Goal: Answer question/provide support: Share knowledge or assist other users

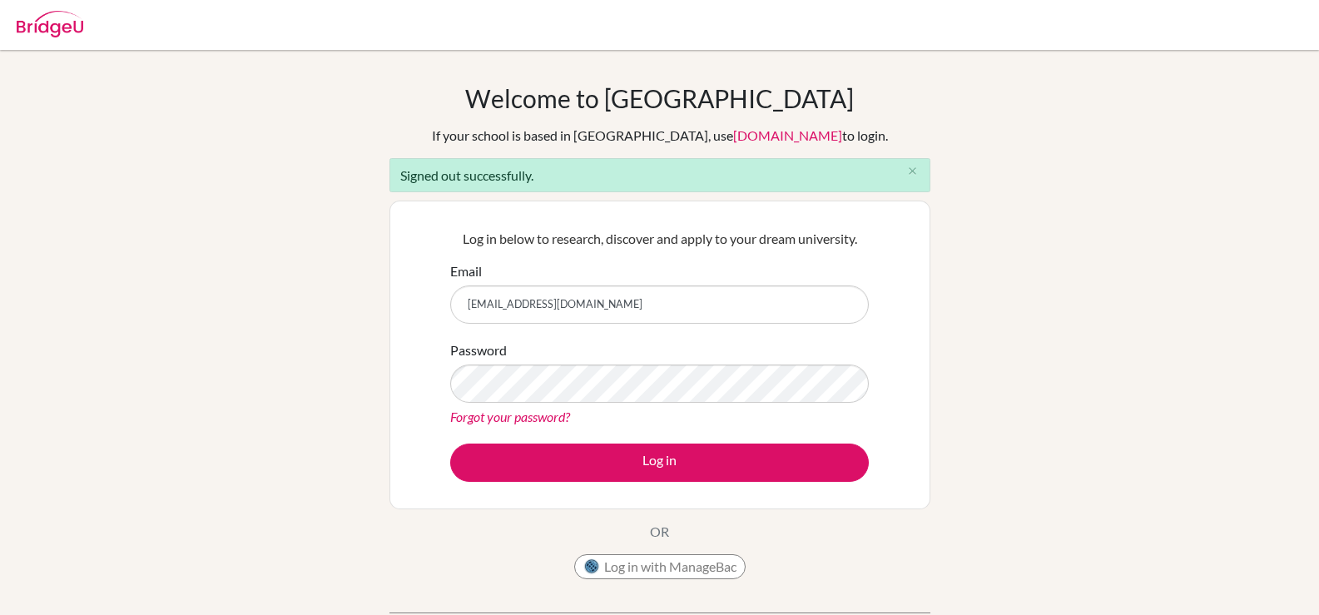
type input "[EMAIL_ADDRESS][DOMAIN_NAME]"
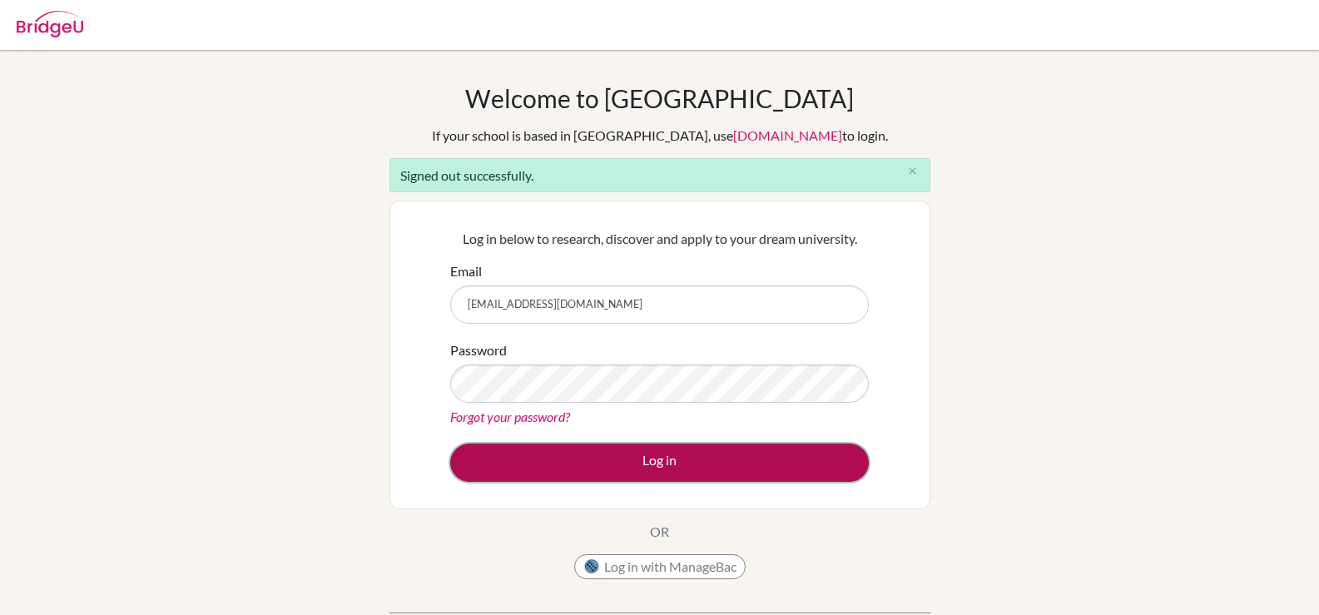
click at [617, 449] on button "Log in" at bounding box center [659, 462] width 418 height 38
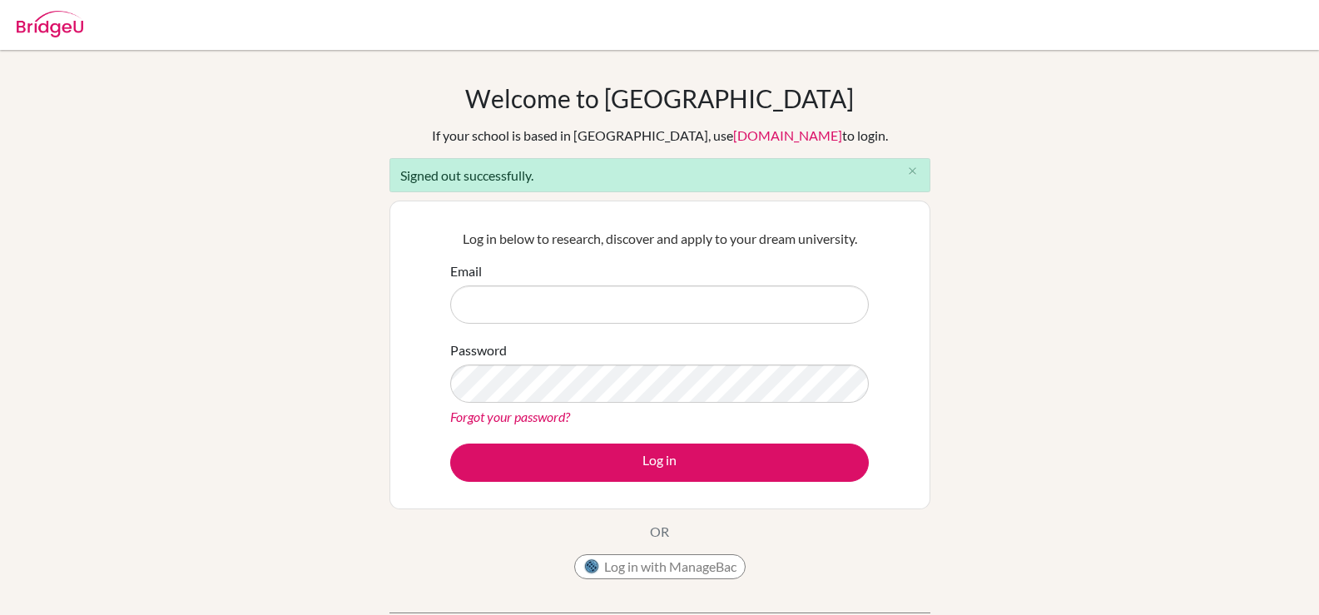
click at [559, 316] on input "Email" at bounding box center [659, 304] width 418 height 38
type input "[EMAIL_ADDRESS][DOMAIN_NAME]"
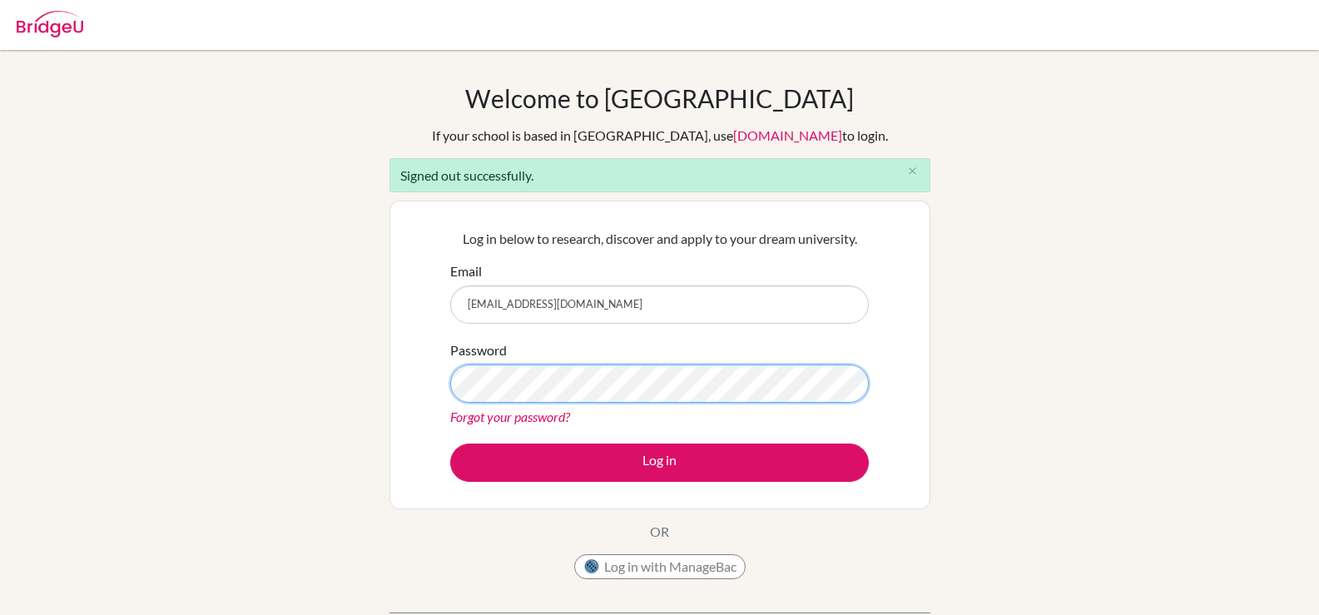
click at [450, 443] on button "Log in" at bounding box center [659, 462] width 418 height 38
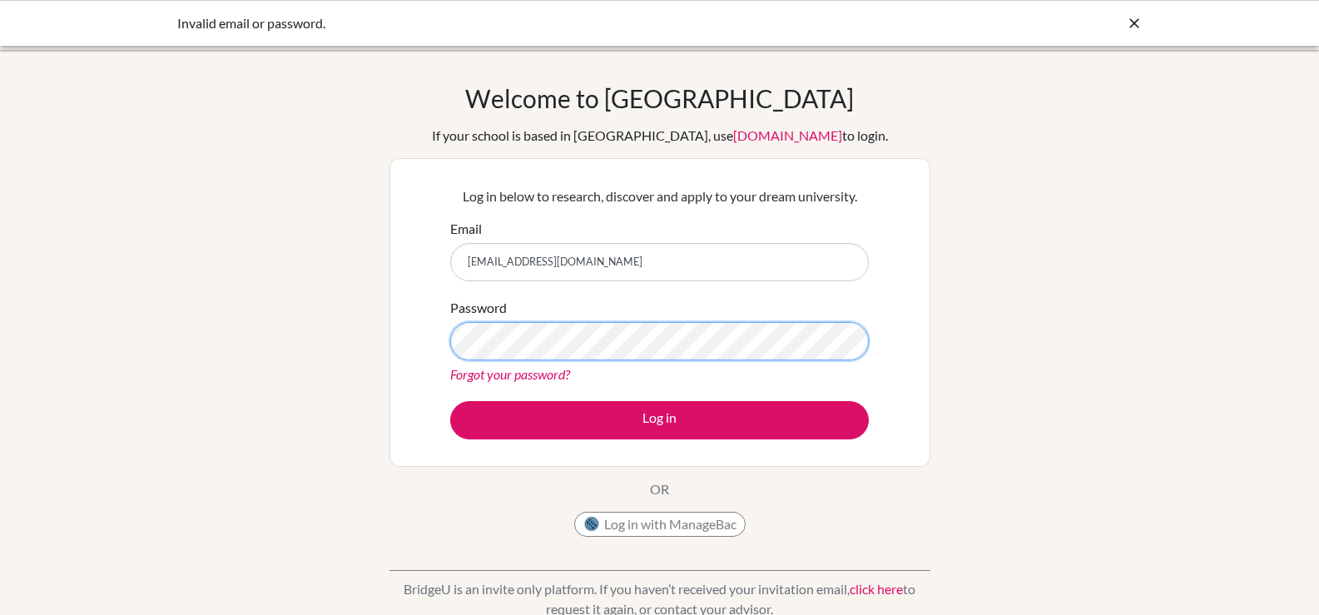
click at [450, 401] on button "Log in" at bounding box center [659, 420] width 418 height 38
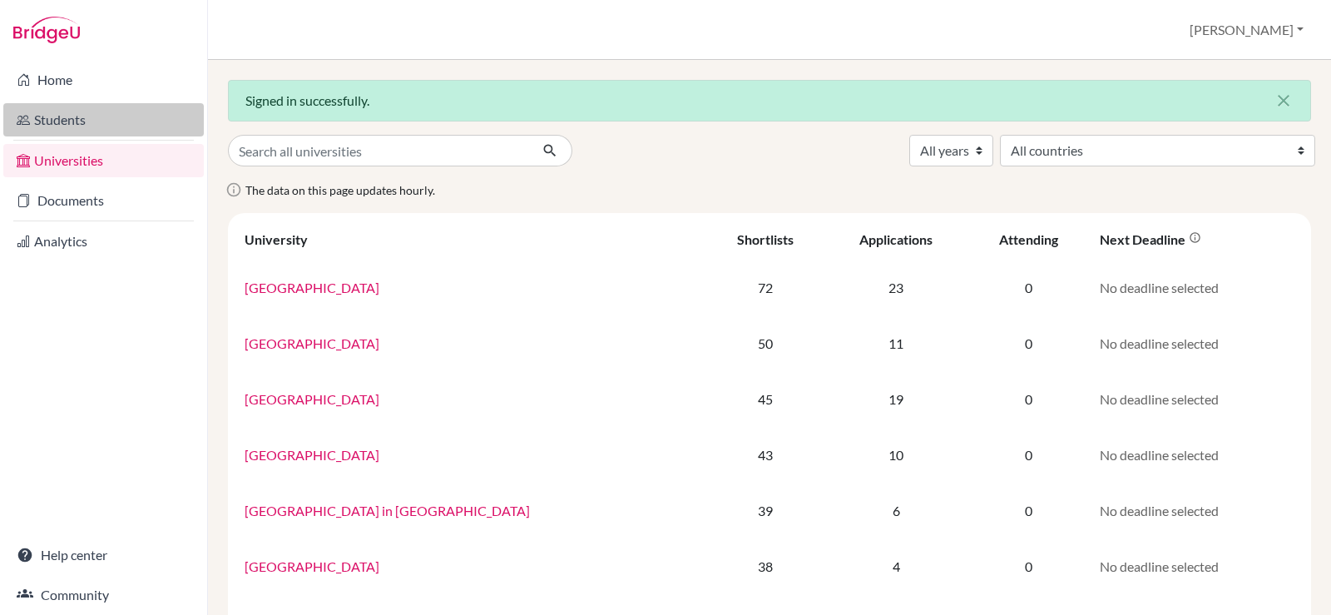
click at [80, 120] on link "Students" at bounding box center [103, 119] width 200 height 33
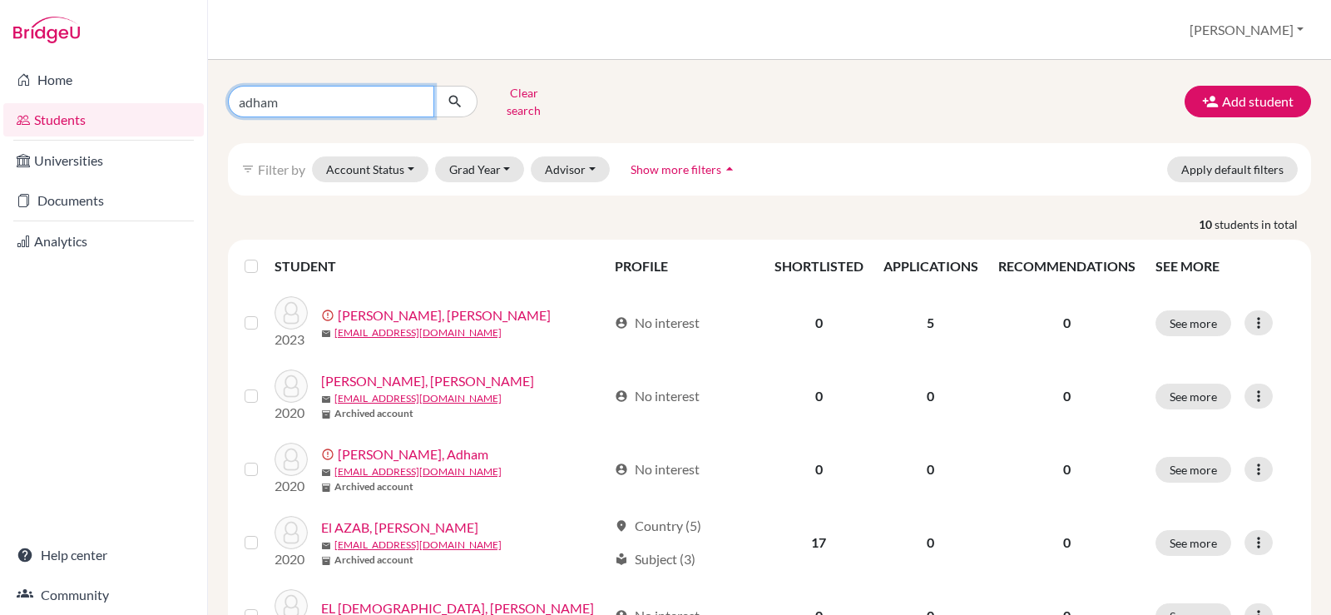
drag, startPoint x: 367, startPoint y: 95, endPoint x: 145, endPoint y: 108, distance: 222.5
click at [145, 108] on div "Home Students Universities Documents Analytics Help center Community Students o…" at bounding box center [665, 307] width 1331 height 615
type input "zeyad"
click button "submit" at bounding box center [455, 102] width 44 height 32
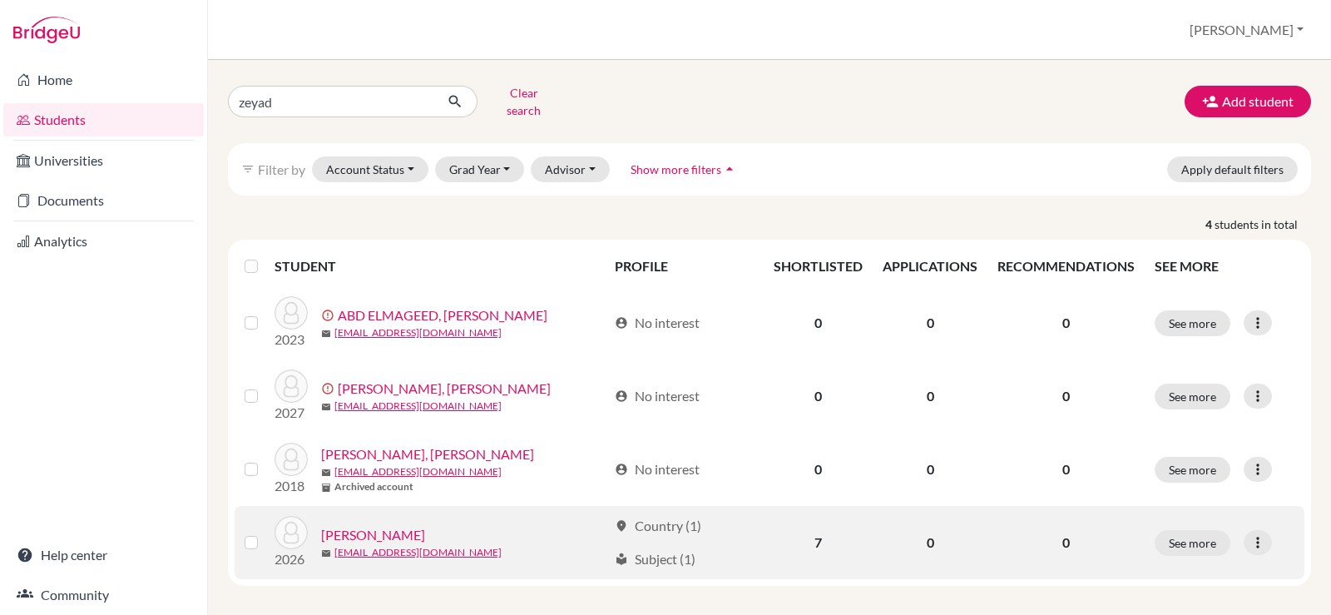
click at [421, 525] on link "WAGIH, Zeyad Amr" at bounding box center [373, 535] width 104 height 20
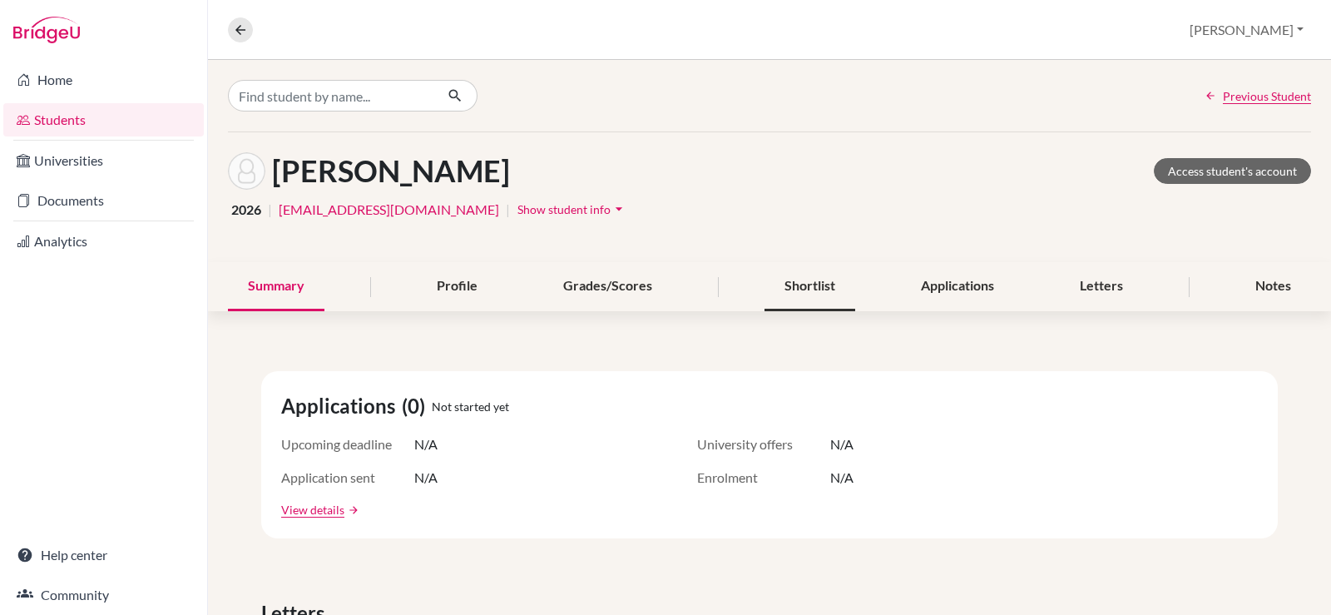
click at [810, 294] on div "Shortlist" at bounding box center [810, 286] width 91 height 49
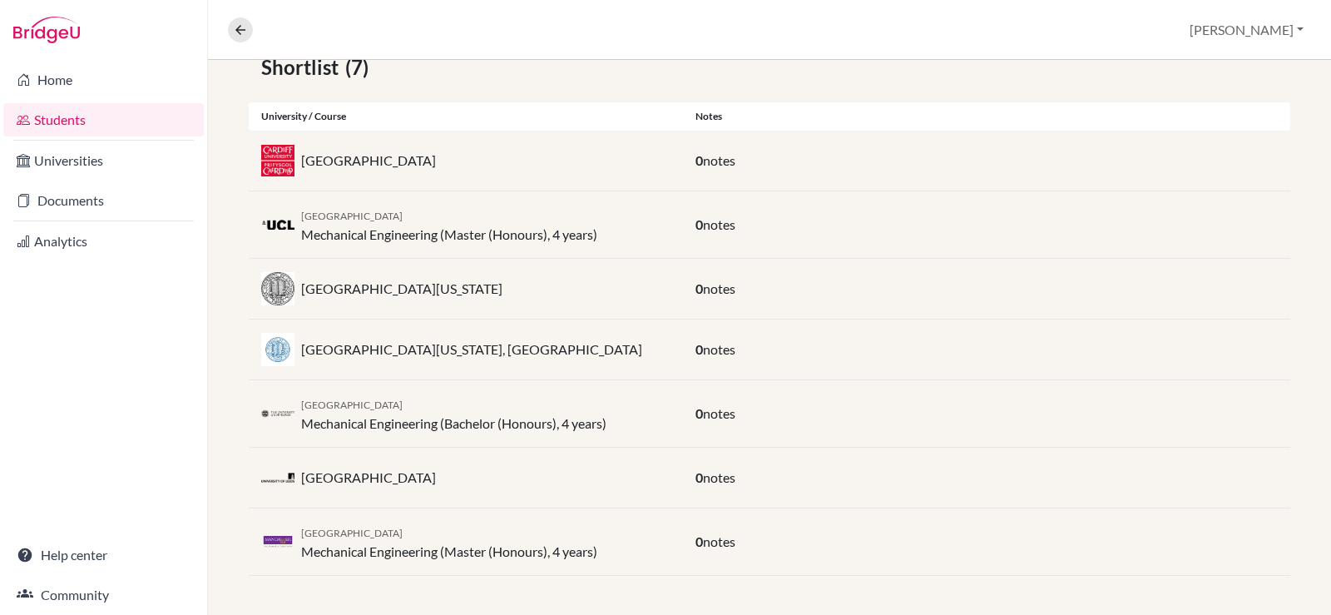
scroll to position [319, 0]
drag, startPoint x: 529, startPoint y: 354, endPoint x: 304, endPoint y: 353, distance: 225.5
click at [304, 353] on div "University of California, Los Angeles" at bounding box center [466, 348] width 434 height 33
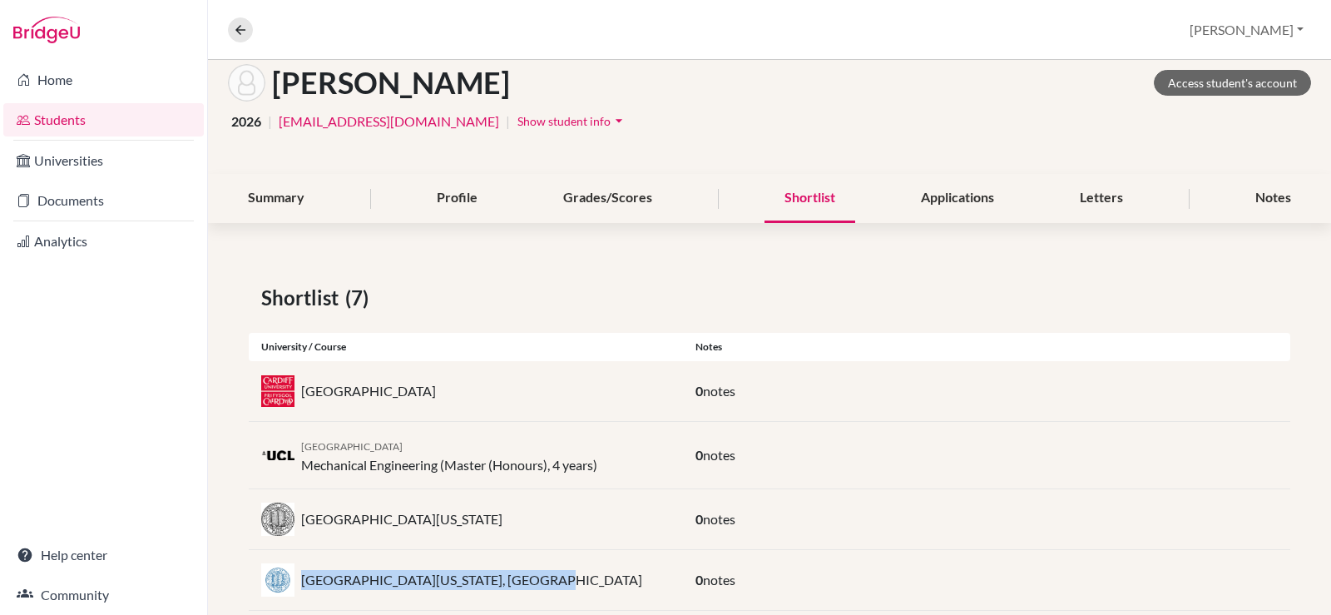
scroll to position [70, 0]
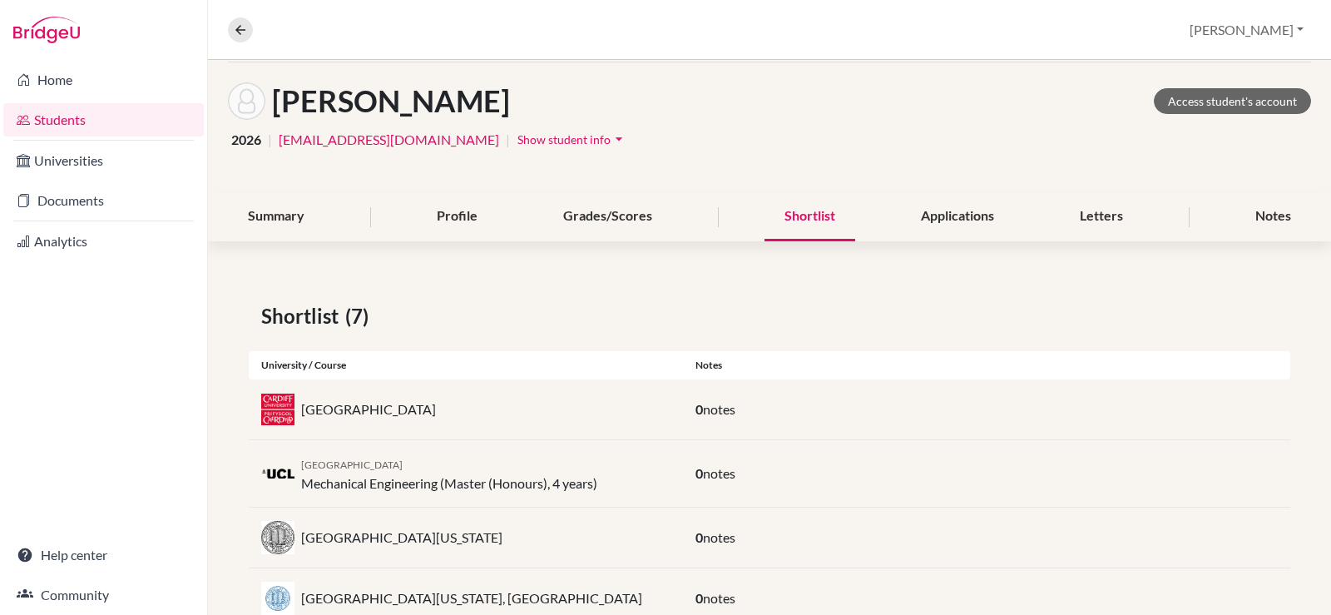
click at [468, 479] on div "University College London Mechanical Engineering (Master (Honours), 4 years)" at bounding box center [449, 473] width 296 height 40
drag, startPoint x: 464, startPoint y: 464, endPoint x: 369, endPoint y: 453, distance: 96.3
click at [304, 455] on div "University College London Mechanical Engineering (Master (Honours), 4 years)" at bounding box center [449, 473] width 296 height 40
copy span "University College London"
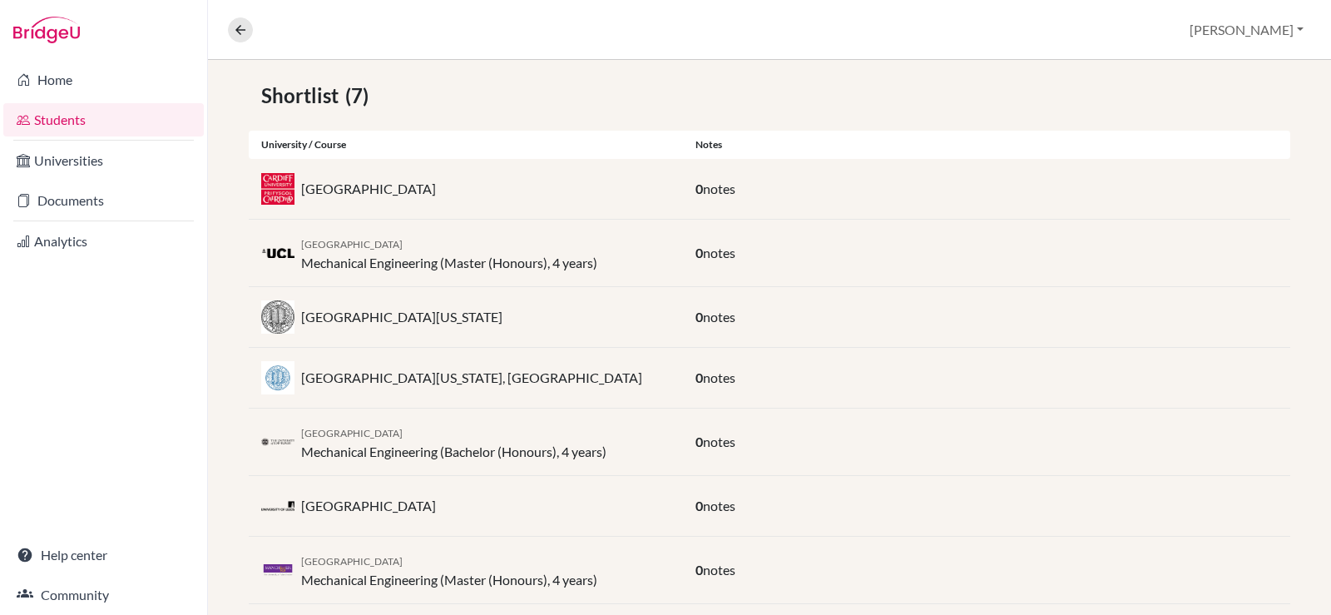
scroll to position [319, 0]
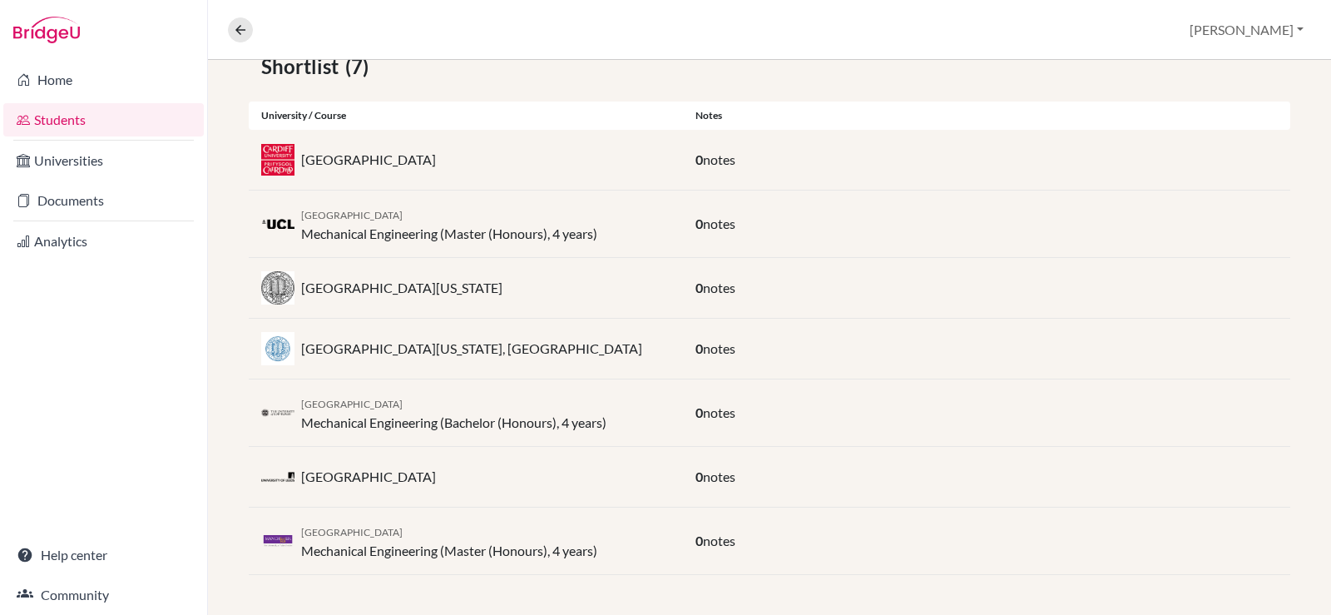
drag, startPoint x: 416, startPoint y: 535, endPoint x: 300, endPoint y: 534, distance: 115.6
click at [291, 535] on div "University of Manchester Mechanical Engineering (Master (Honours), 4 years)" at bounding box center [466, 541] width 434 height 40
copy div "University of Manchester"
drag, startPoint x: 515, startPoint y: 348, endPoint x: 295, endPoint y: 353, distance: 220.5
click at [295, 353] on div "University of California, Los Angeles" at bounding box center [466, 348] width 434 height 33
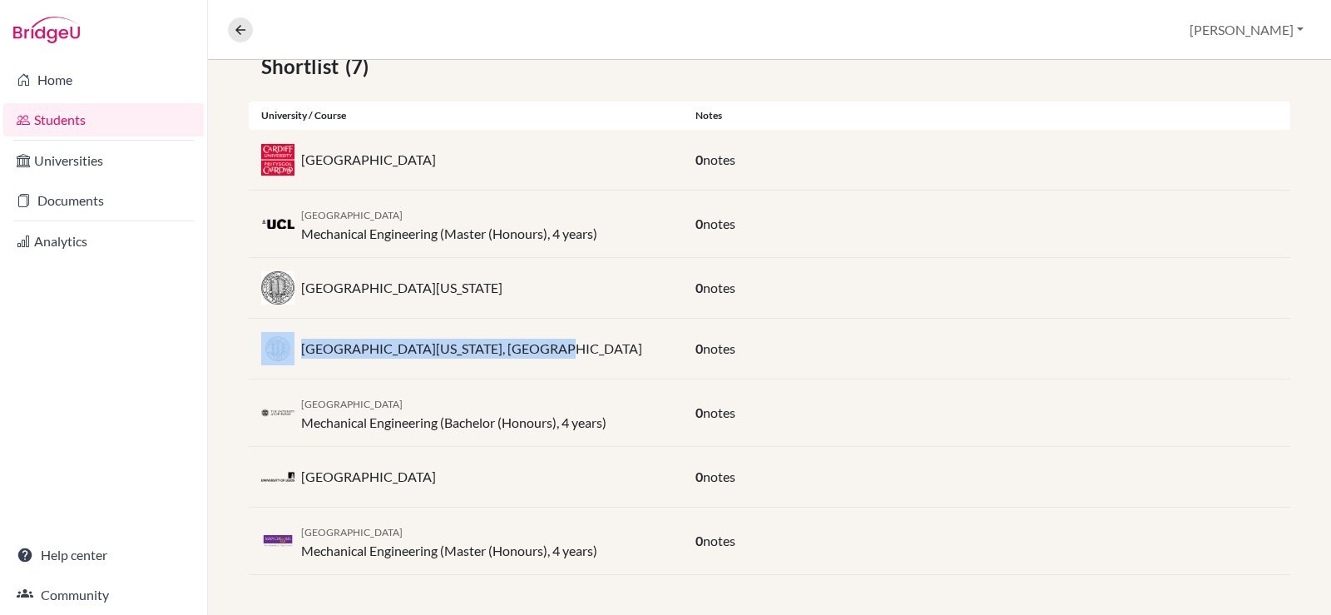
copy div "University of California, Los Angeles"
drag, startPoint x: 437, startPoint y: 527, endPoint x: 311, endPoint y: 540, distance: 126.3
click at [311, 540] on div "University of Manchester Mechanical Engineering (Master (Honours), 4 years)" at bounding box center [449, 541] width 296 height 40
click at [445, 521] on div "University of Manchester Mechanical Engineering (Master (Honours), 4 years)" at bounding box center [449, 541] width 296 height 40
drag, startPoint x: 433, startPoint y: 474, endPoint x: 301, endPoint y: 478, distance: 131.5
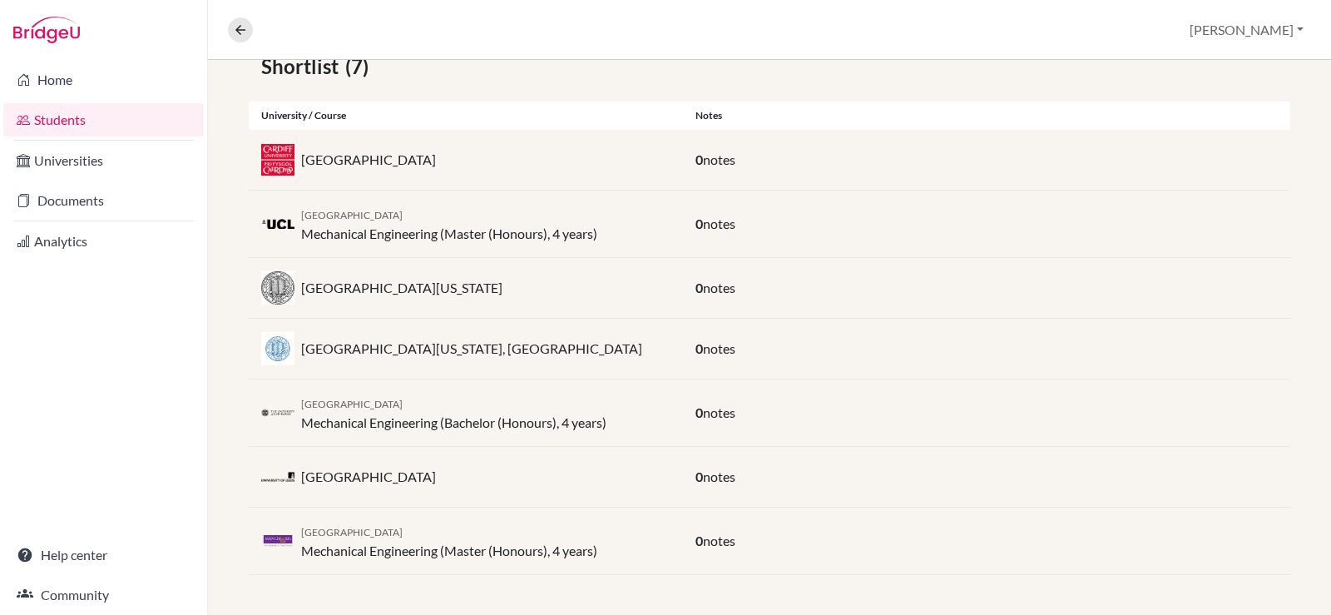
click at [299, 478] on div "University of Leeds" at bounding box center [466, 476] width 434 height 33
copy p "University of Leeds"
drag, startPoint x: 422, startPoint y: 405, endPoint x: 299, endPoint y: 405, distance: 122.3
click at [299, 405] on div "University of Edinburgh Mechanical Engineering (Bachelor (Honours), 4 years)" at bounding box center [466, 413] width 434 height 40
copy span "University of Edinburgh"
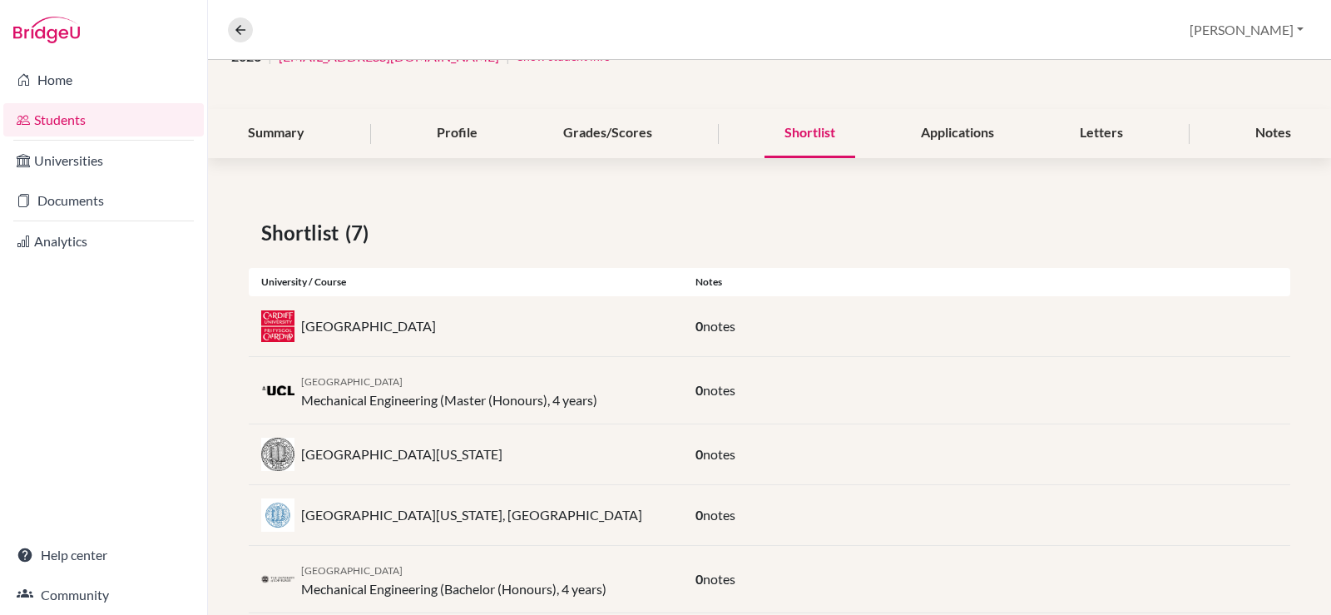
scroll to position [70, 0]
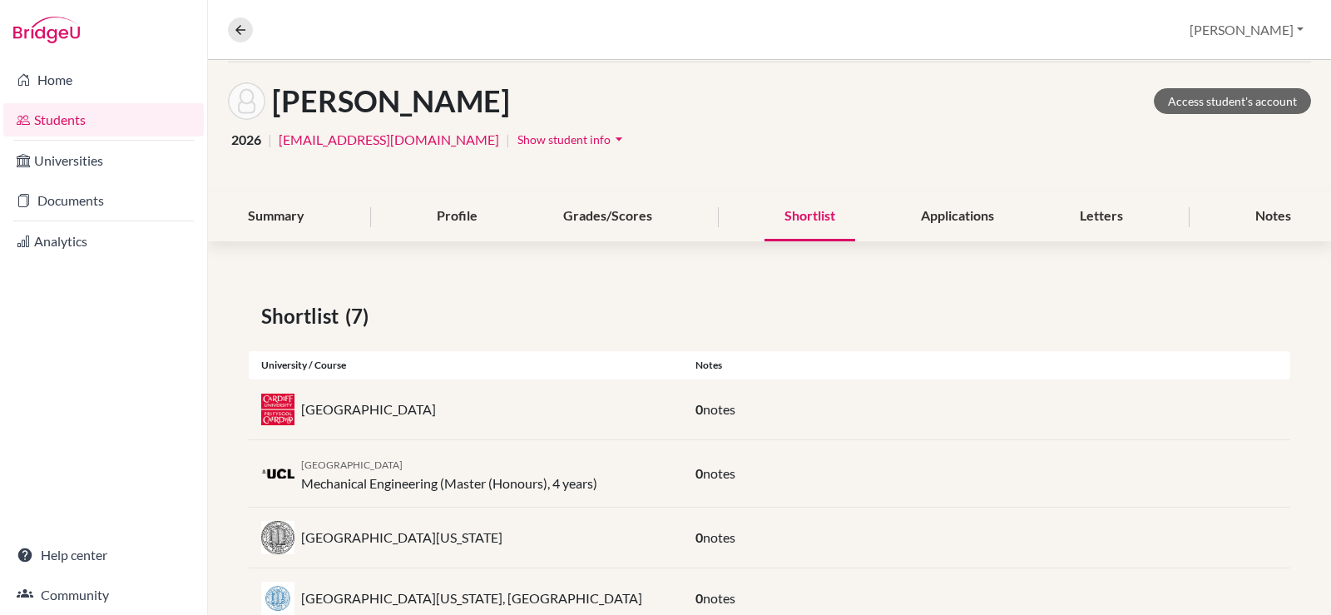
drag, startPoint x: 458, startPoint y: 399, endPoint x: 299, endPoint y: 400, distance: 158.9
click at [298, 401] on div "Cardiff University" at bounding box center [466, 409] width 434 height 33
copy p "Cardiff University"
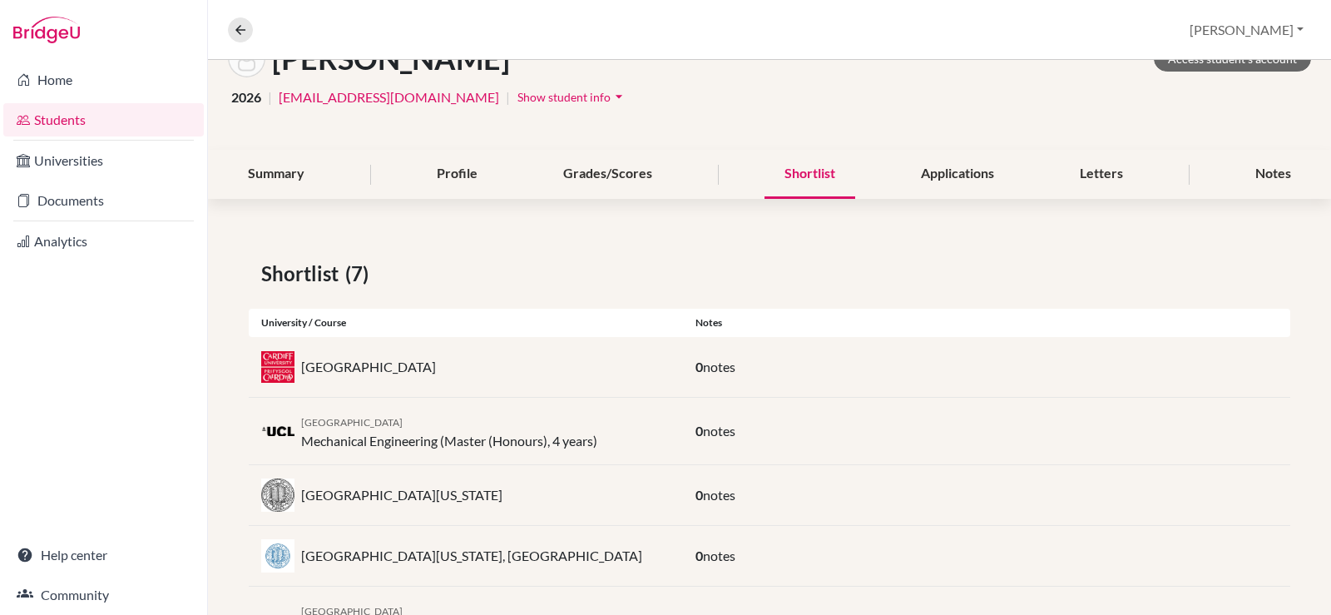
scroll to position [153, 0]
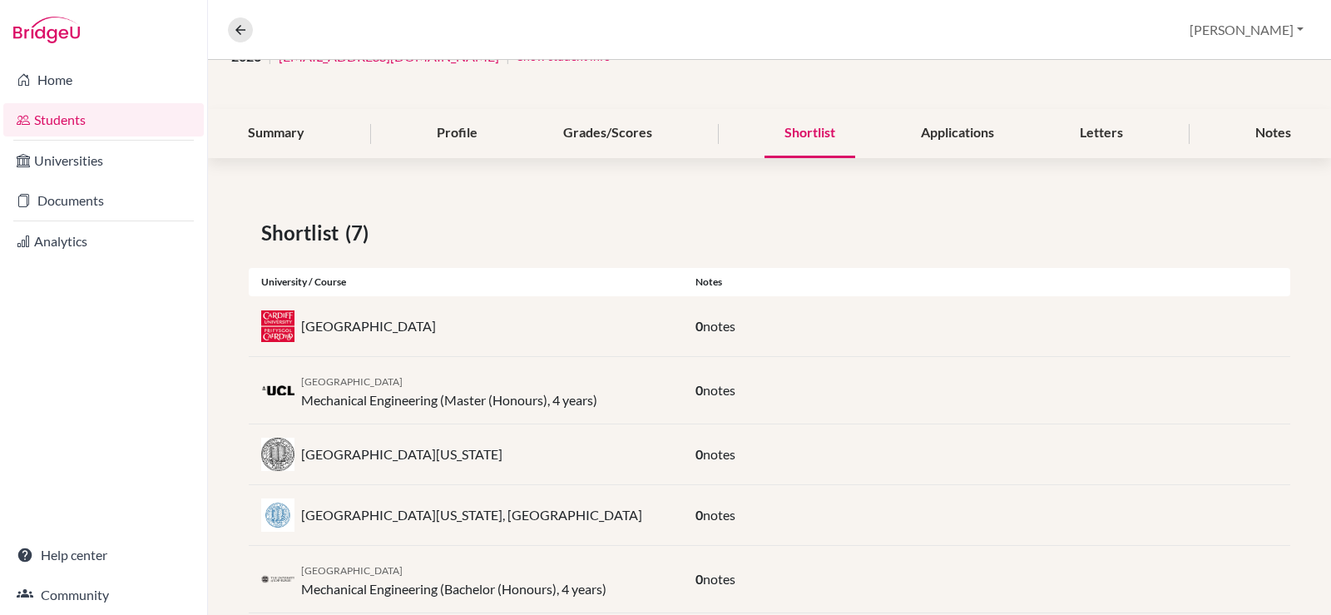
click at [509, 459] on div "University of California, Berkeley" at bounding box center [466, 454] width 434 height 33
drag, startPoint x: 527, startPoint y: 454, endPoint x: 287, endPoint y: 455, distance: 240.4
click at [287, 455] on div "University of California, Berkeley" at bounding box center [466, 454] width 434 height 33
copy div "University of California, Berkeley"
